Goal: Transaction & Acquisition: Purchase product/service

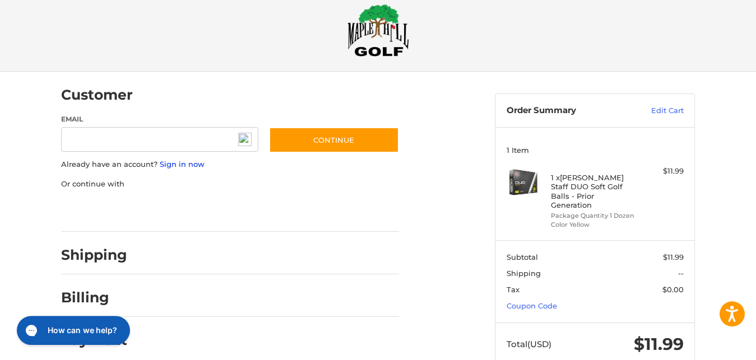
click at [188, 165] on link "Sign in now" at bounding box center [182, 164] width 45 height 9
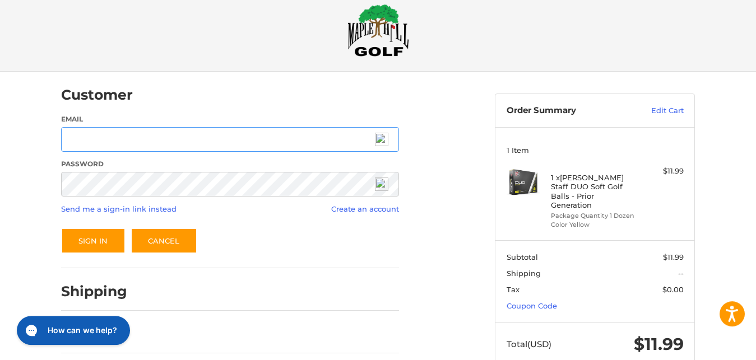
click at [187, 144] on input "Email" at bounding box center [230, 139] width 338 height 25
type input "**********"
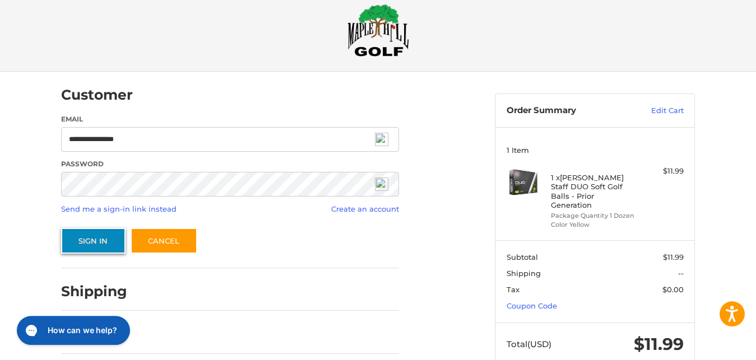
click at [107, 242] on button "Sign In" at bounding box center [93, 241] width 64 height 26
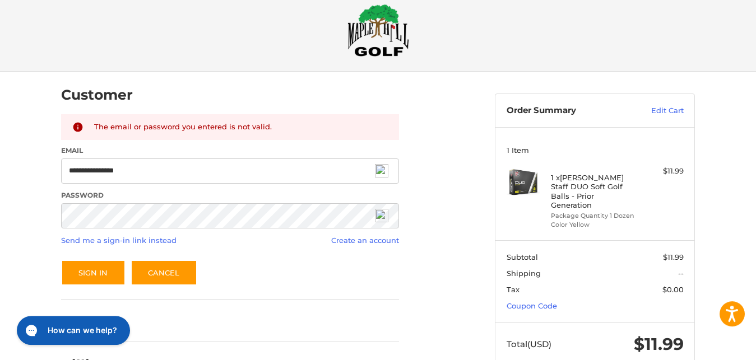
click at [383, 219] on img at bounding box center [381, 215] width 13 height 13
click at [81, 267] on button "Sign In" at bounding box center [93, 273] width 64 height 26
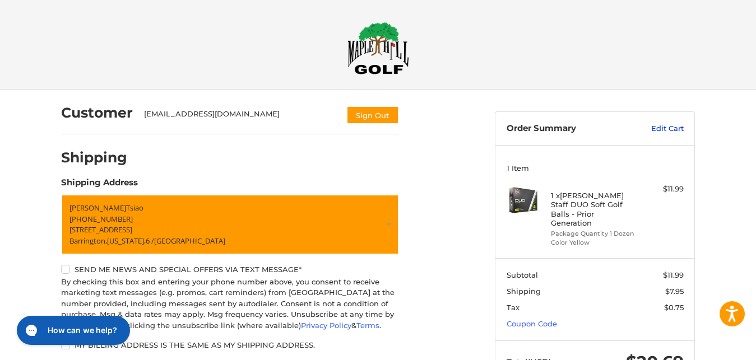
click at [669, 127] on link "Edit Cart" at bounding box center [655, 128] width 57 height 11
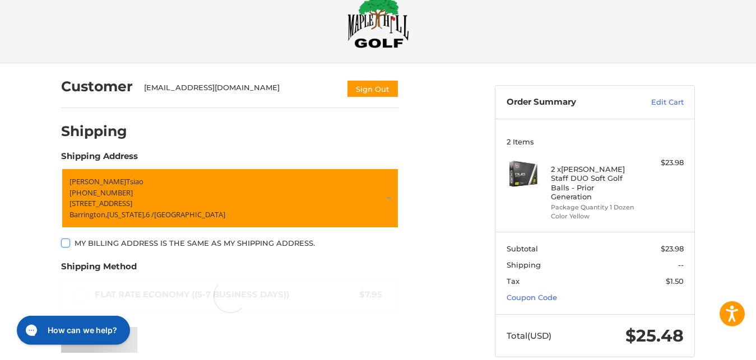
scroll to position [36, 0]
